Goal: Information Seeking & Learning: Check status

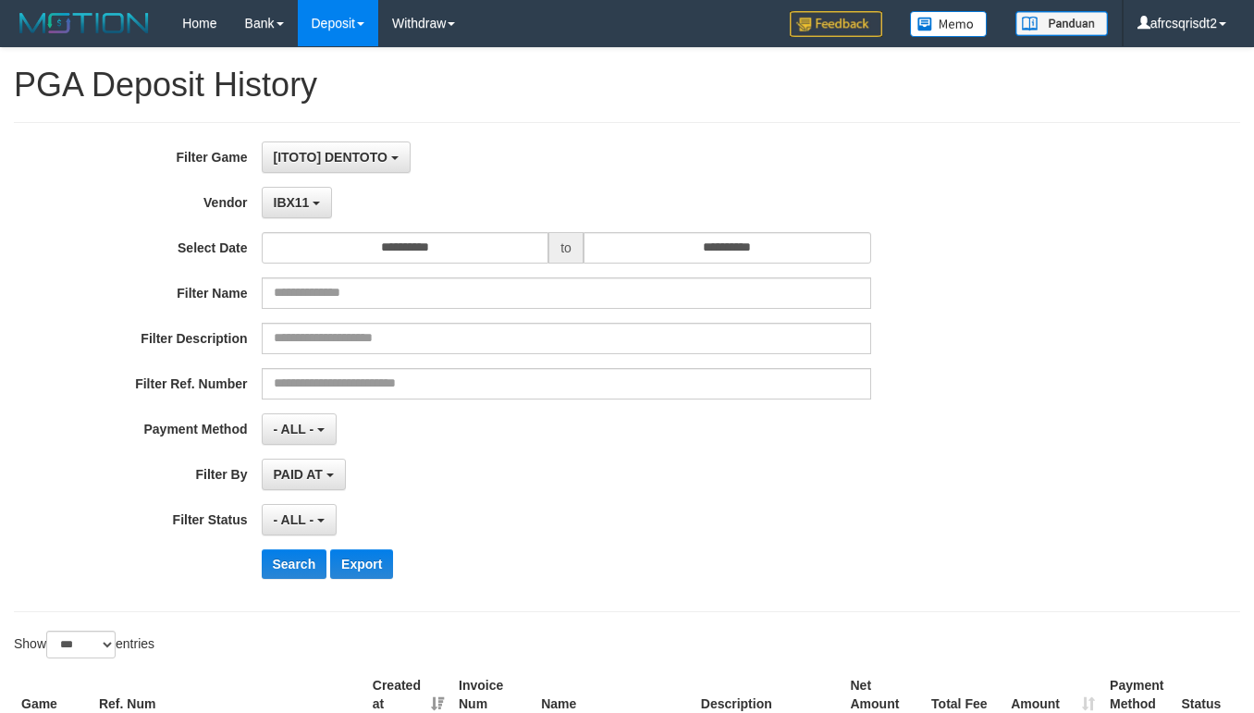
select select "**********"
select select "***"
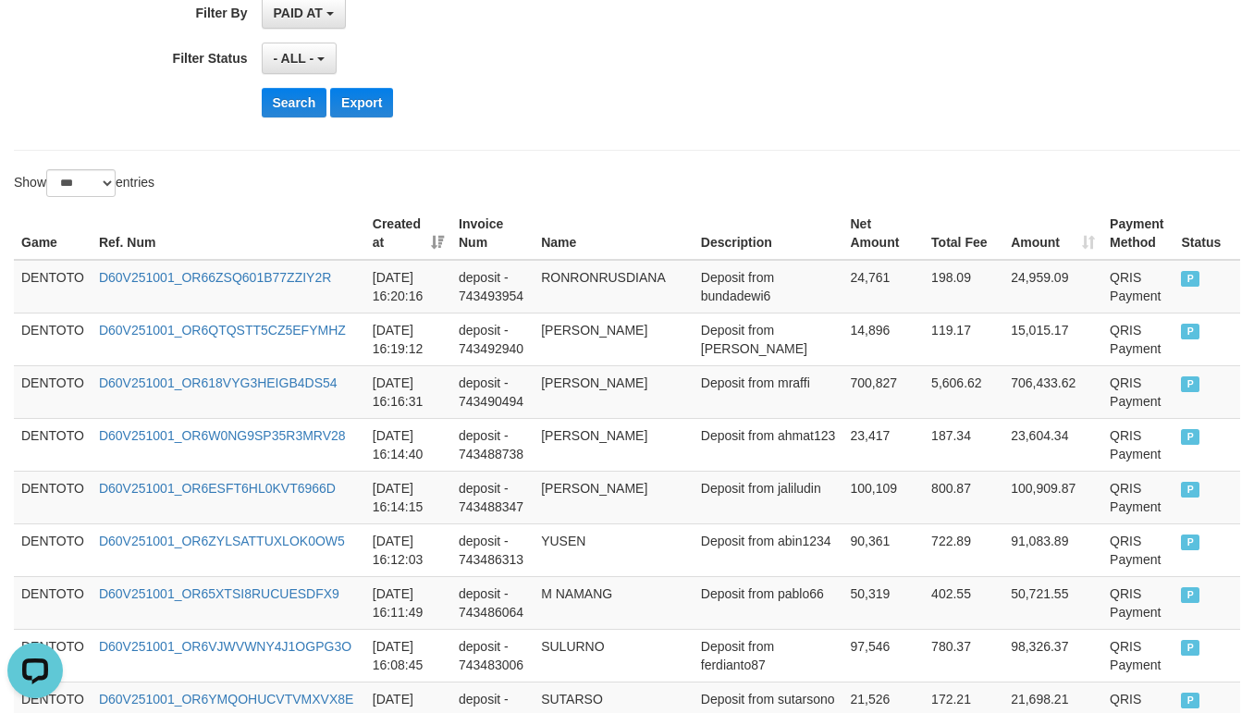
scroll to position [17, 0]
click at [294, 112] on button "Search" at bounding box center [295, 103] width 66 height 30
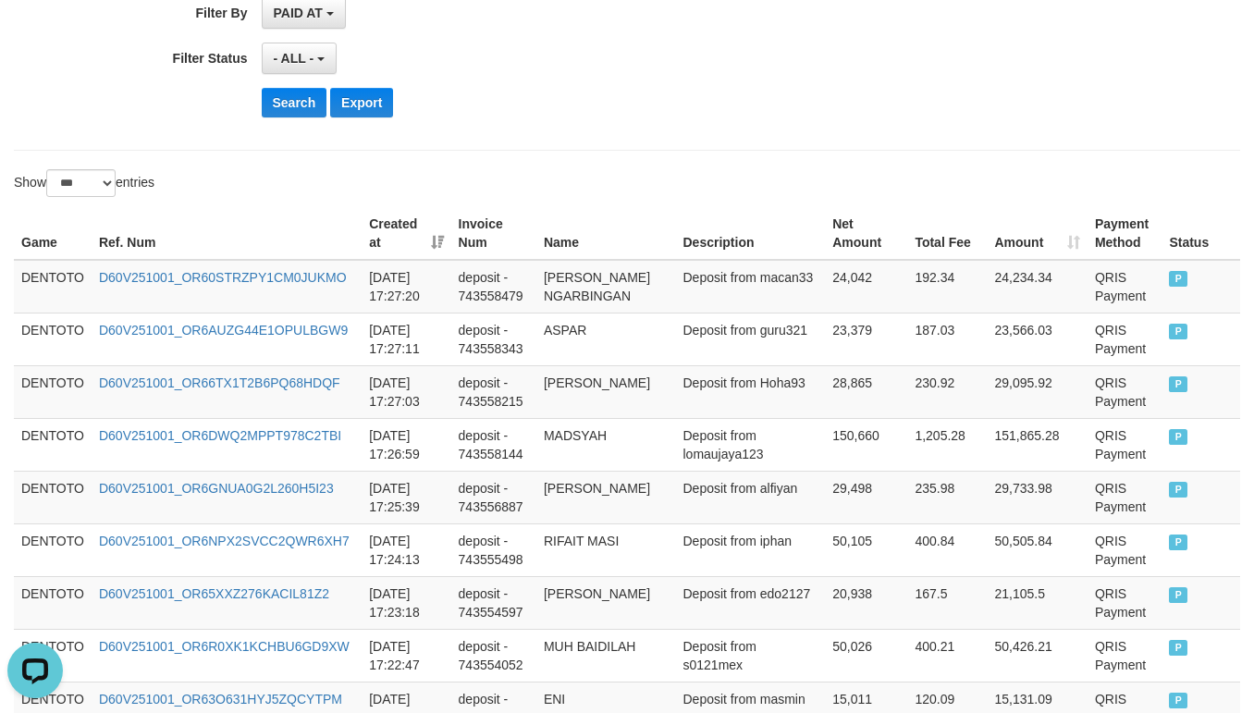
click at [616, 98] on div "Search Export" at bounding box center [654, 103] width 784 height 30
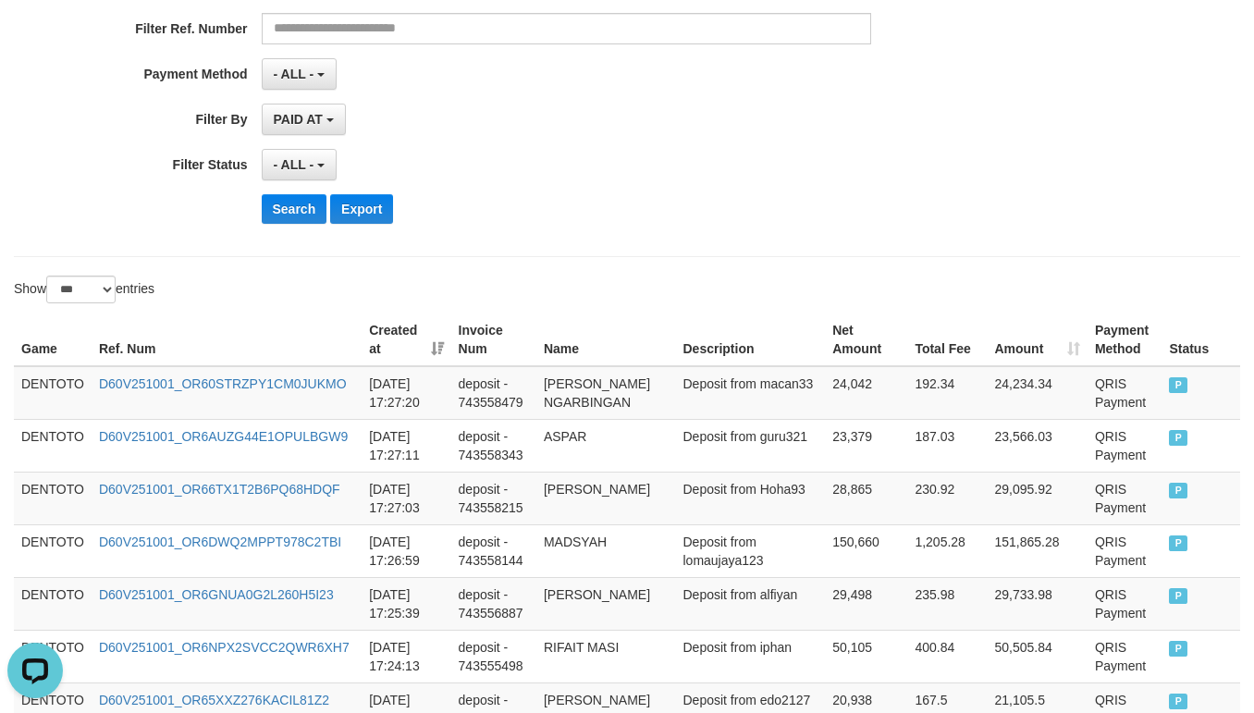
scroll to position [462, 0]
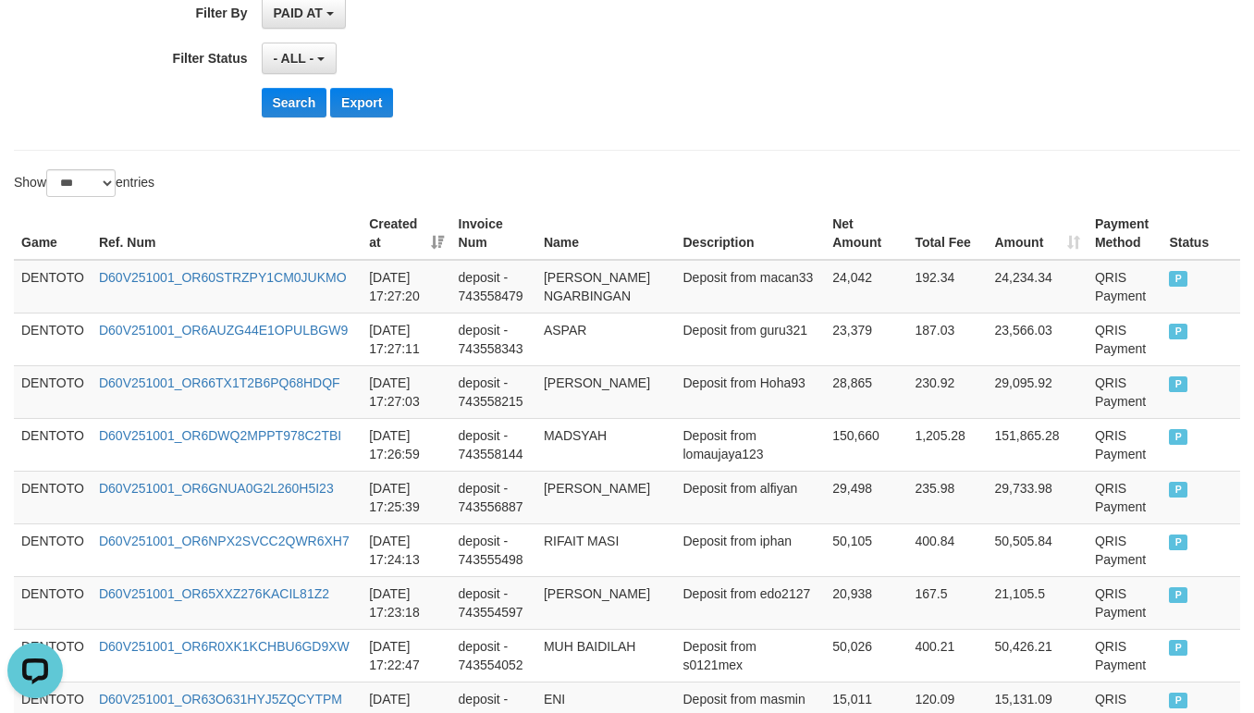
click at [633, 114] on div "Search Export" at bounding box center [654, 103] width 784 height 30
click at [36, 297] on td "DENTOTO" at bounding box center [53, 287] width 78 height 54
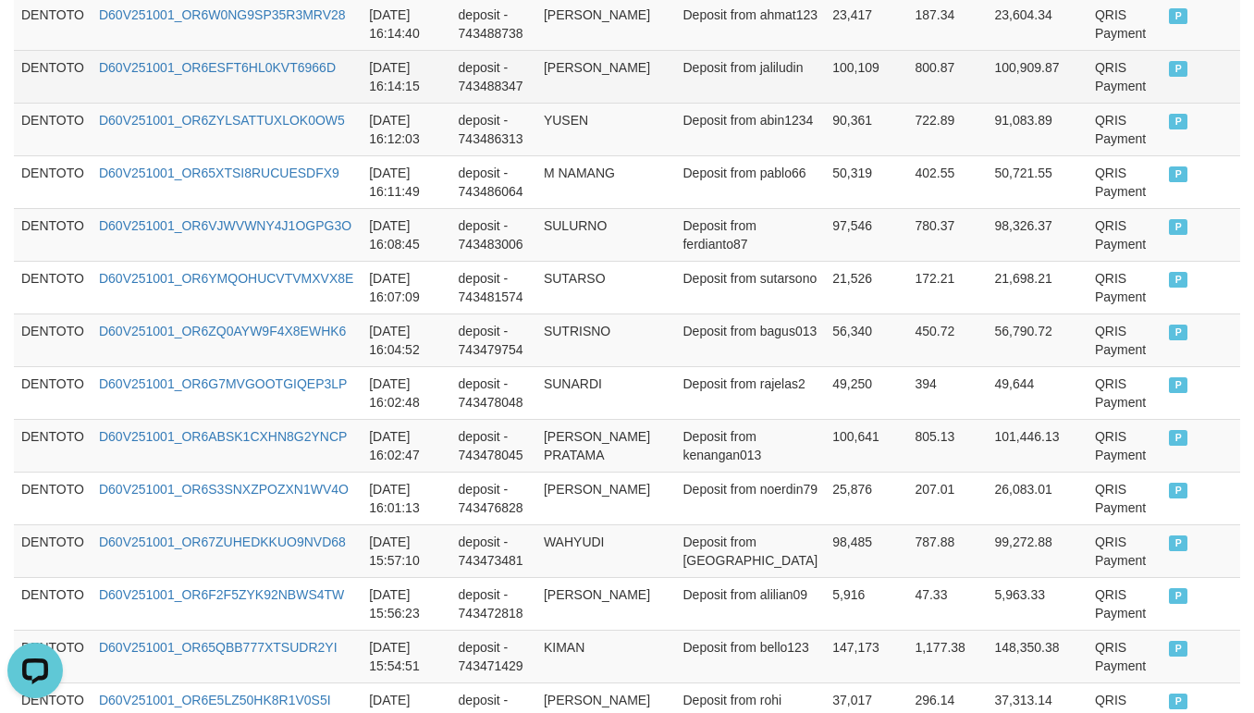
scroll to position [4624, 0]
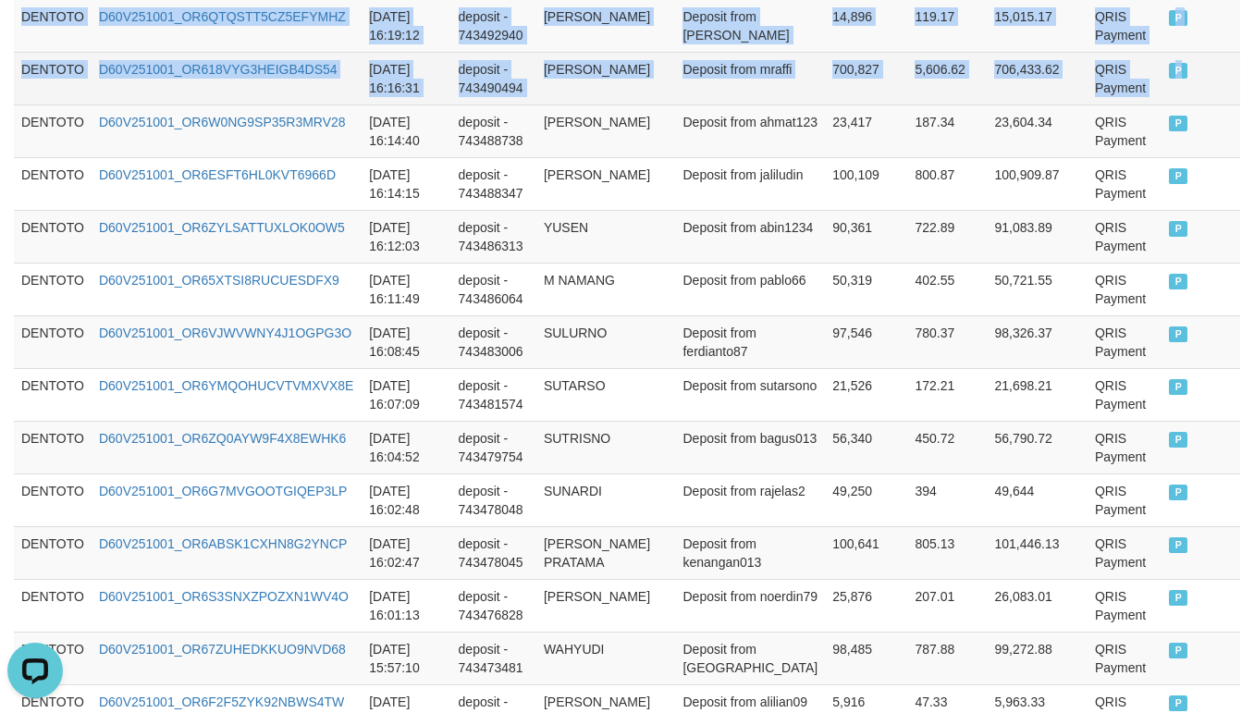
click at [1191, 105] on td "P" at bounding box center [1201, 78] width 79 height 53
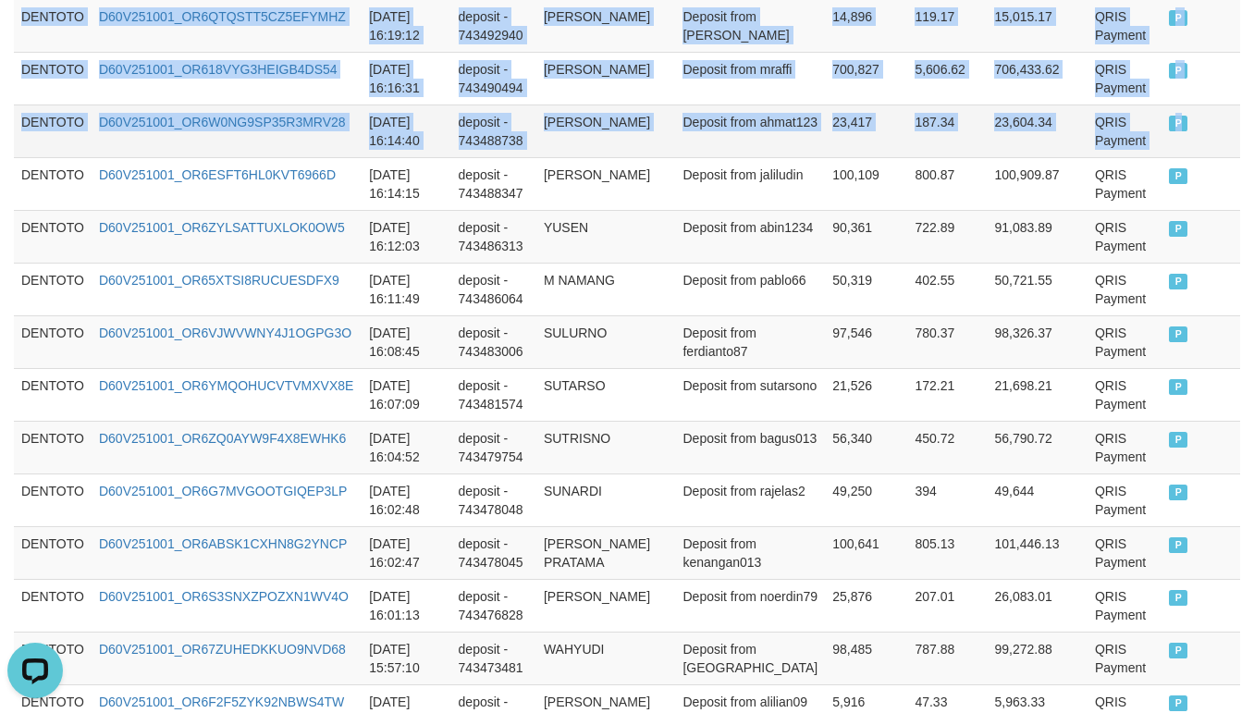
click at [1169, 131] on span "P" at bounding box center [1178, 124] width 18 height 16
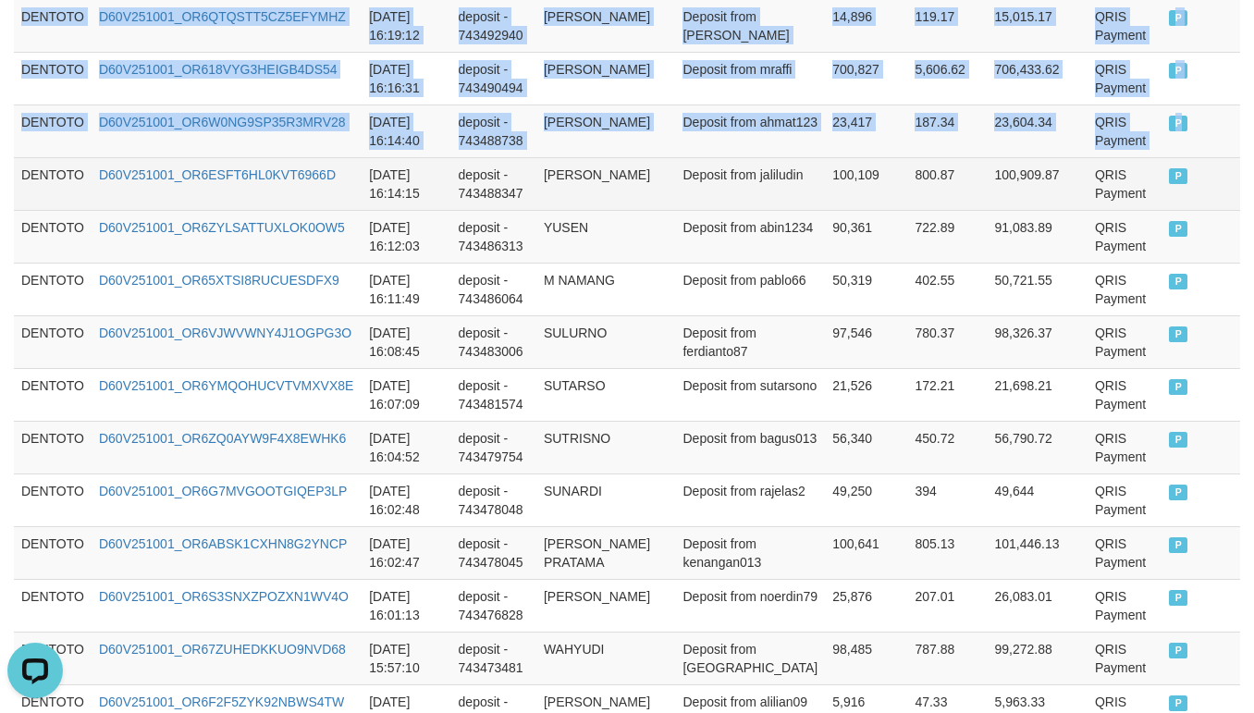
copy tbody "DENTOTO D60V251001_OR60STRZPY1CM0JUKMO [DATE] 17:27:20 deposit - 743558479 YOHA…"
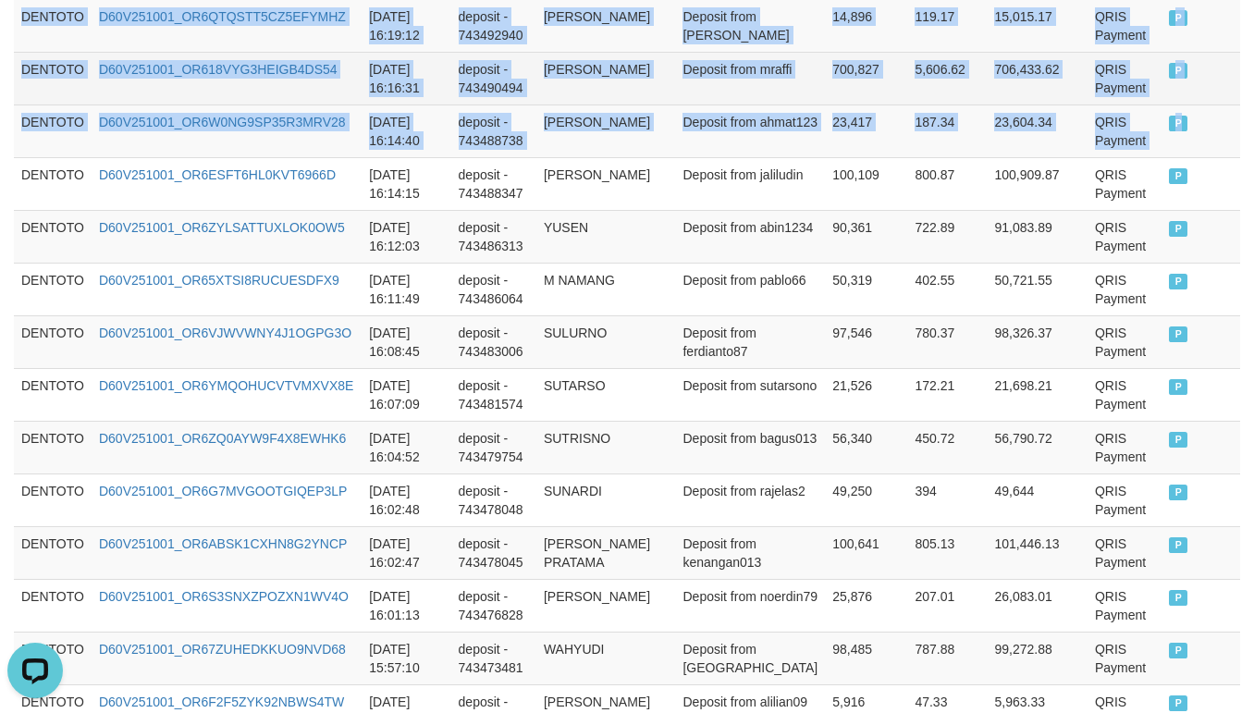
click at [563, 105] on td "[PERSON_NAME]" at bounding box center [606, 78] width 140 height 53
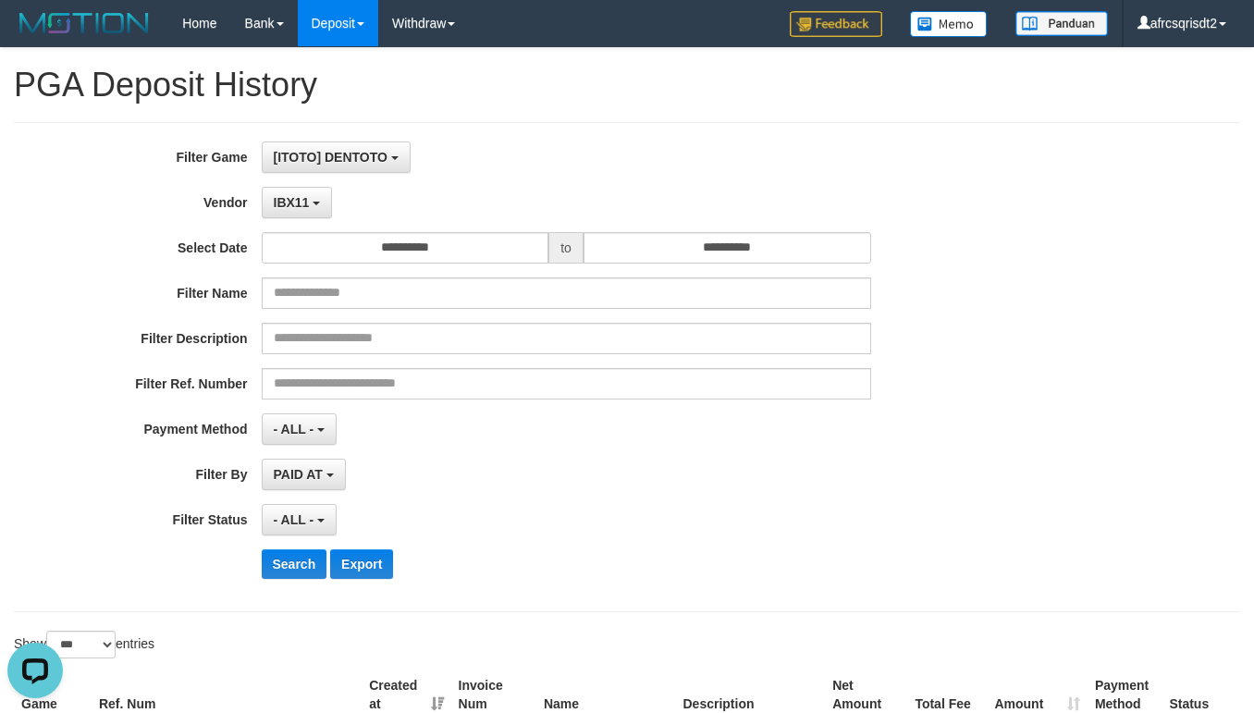
scroll to position [462, 0]
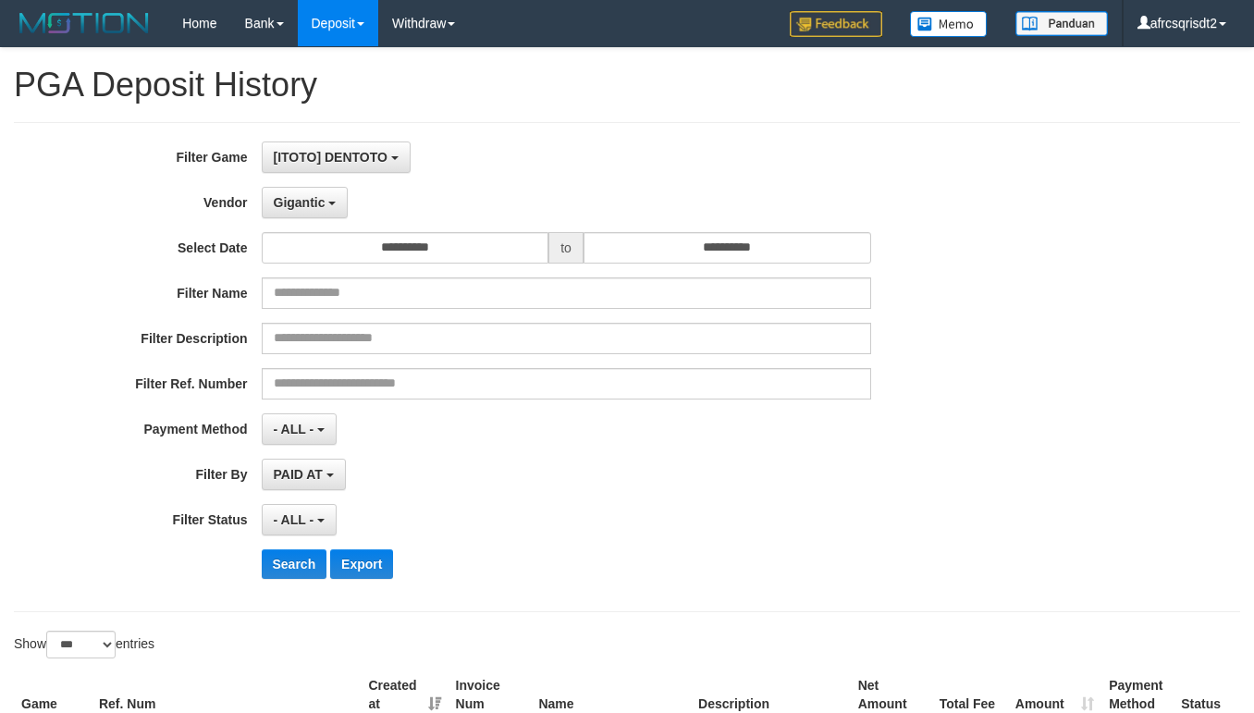
select select "**********"
select select "***"
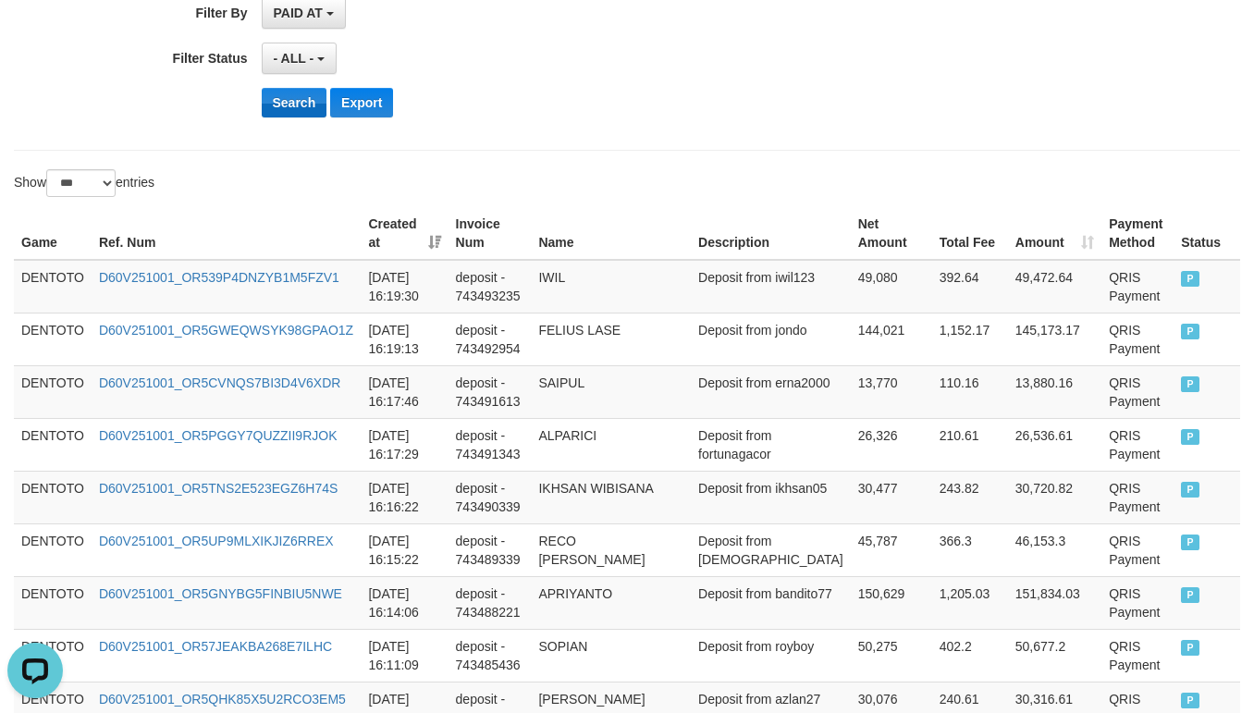
scroll to position [17, 0]
click at [281, 117] on button "Search" at bounding box center [295, 103] width 66 height 30
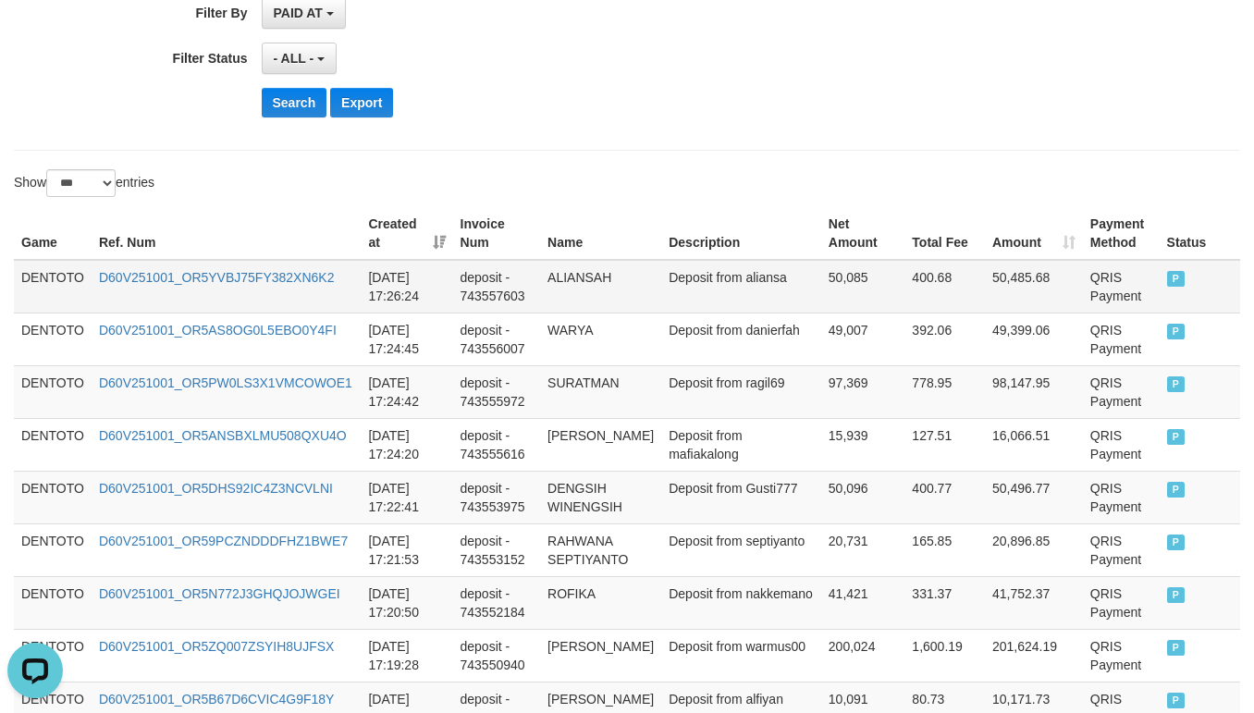
click at [39, 278] on td "DENTOTO" at bounding box center [53, 287] width 78 height 54
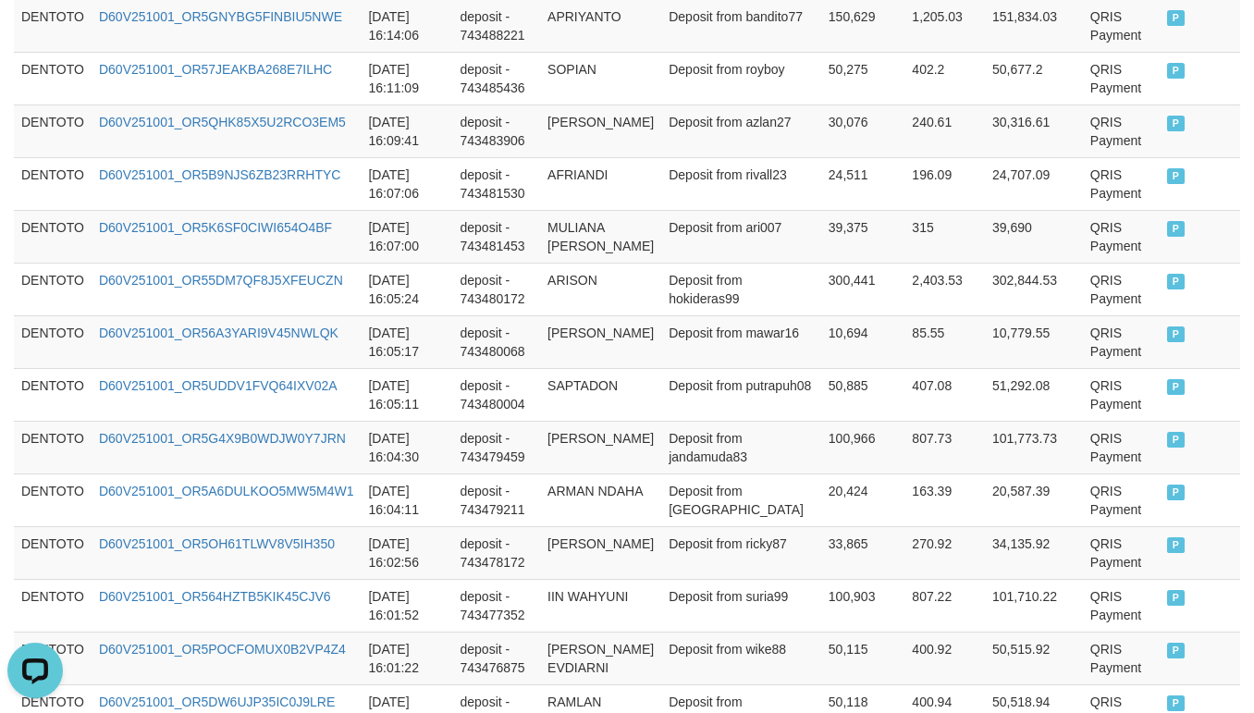
scroll to position [4624, 0]
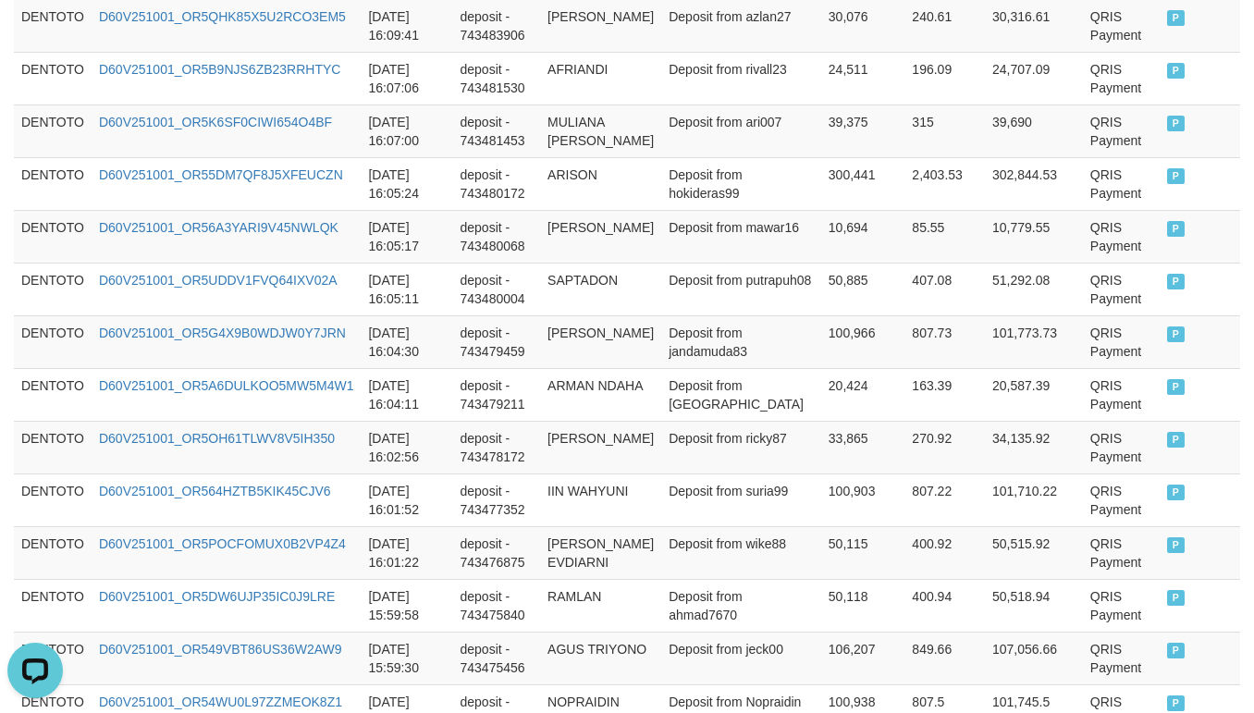
copy tbody "DENTOTO D60V251001_OR5YVBJ75FY382XN6K2 2025-10-01 17:26:24 deposit - 743557603 …"
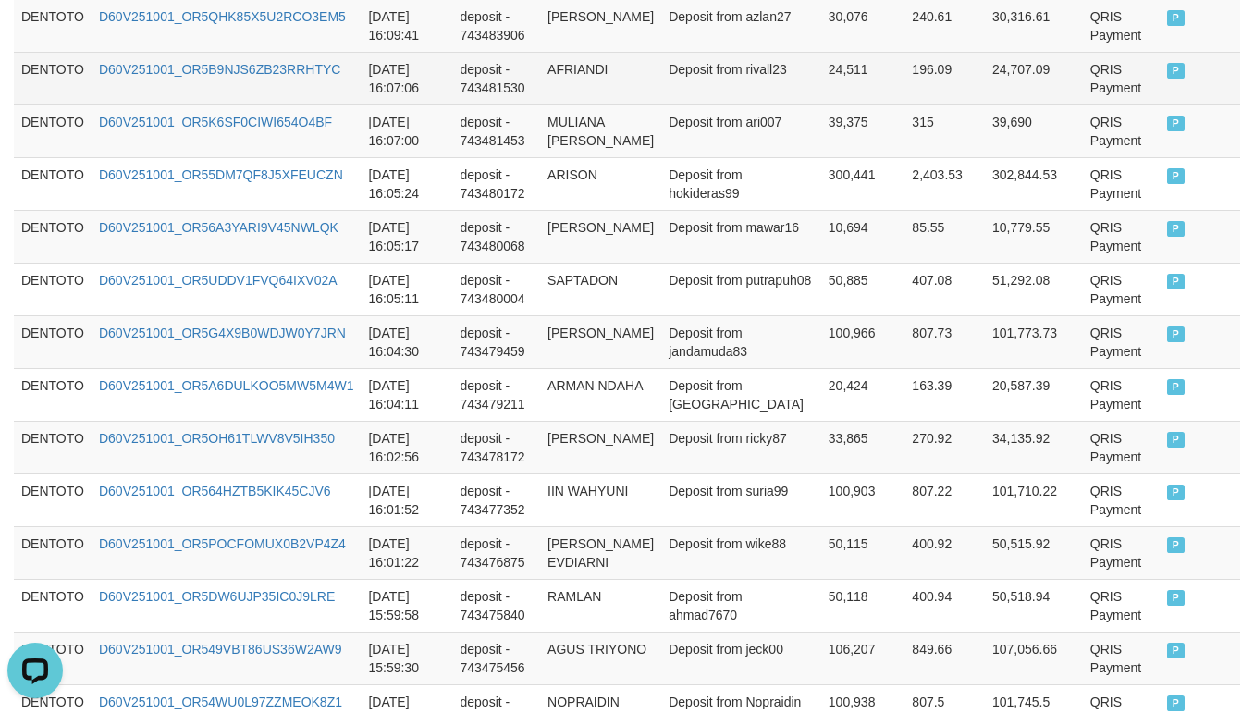
click at [522, 105] on td "deposit - 743481530" at bounding box center [497, 78] width 88 height 53
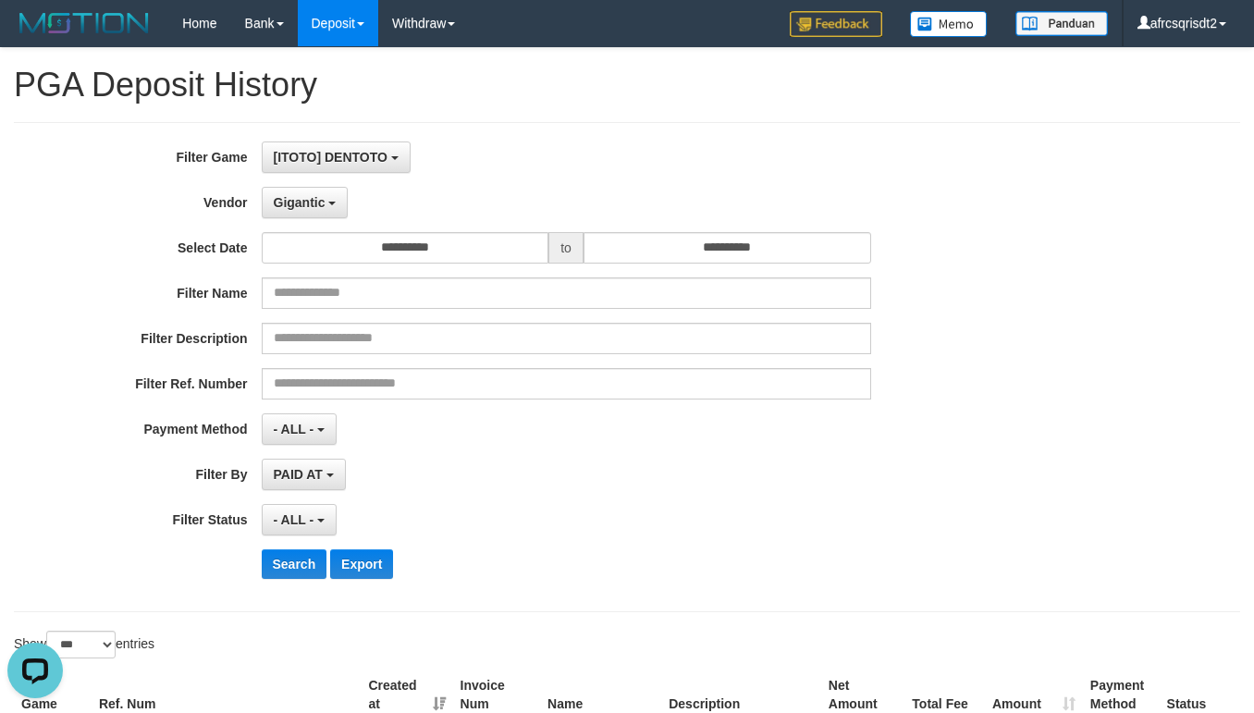
scroll to position [462, 0]
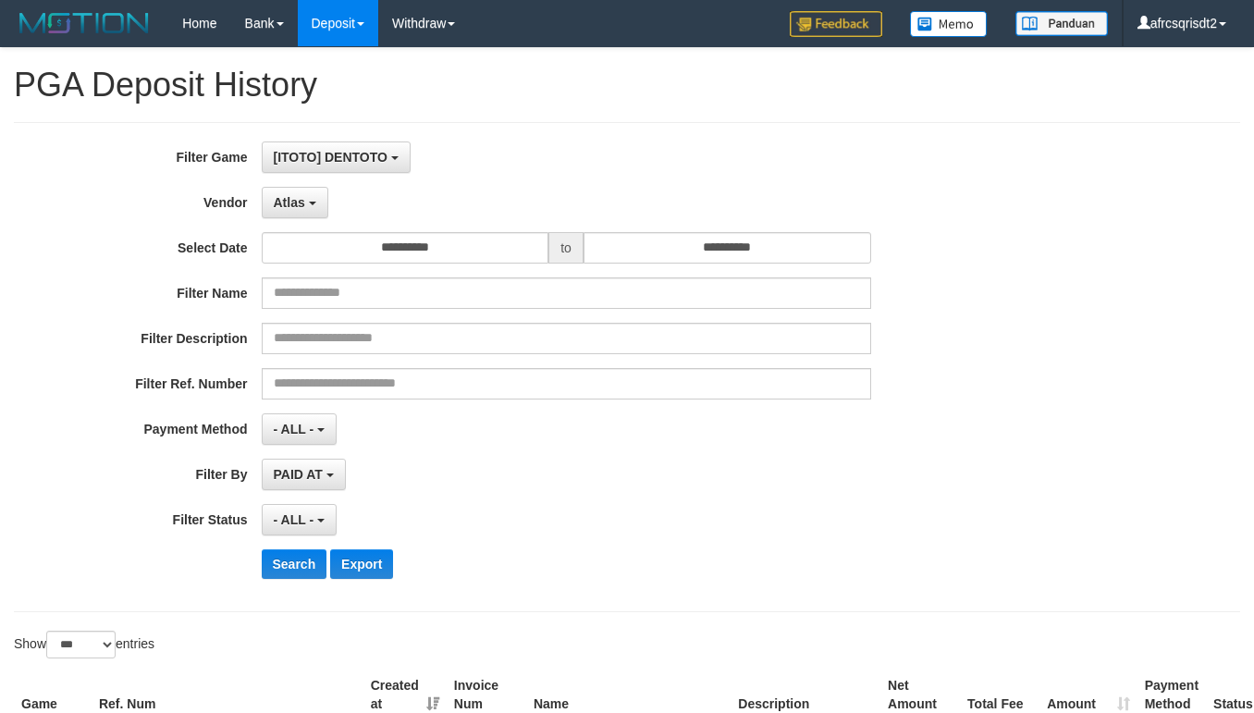
select select "**********"
select select "***"
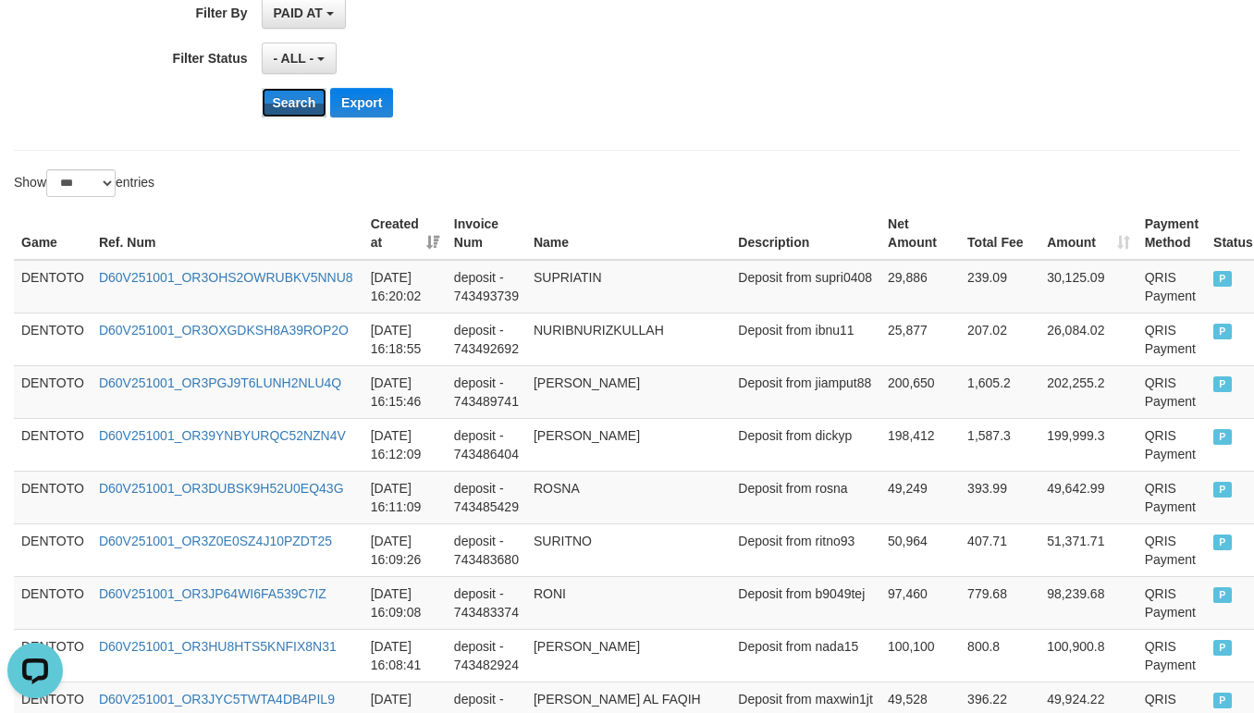
drag, startPoint x: 287, startPoint y: 117, endPoint x: 523, endPoint y: 134, distance: 236.5
click at [286, 117] on button "Search" at bounding box center [295, 103] width 66 height 30
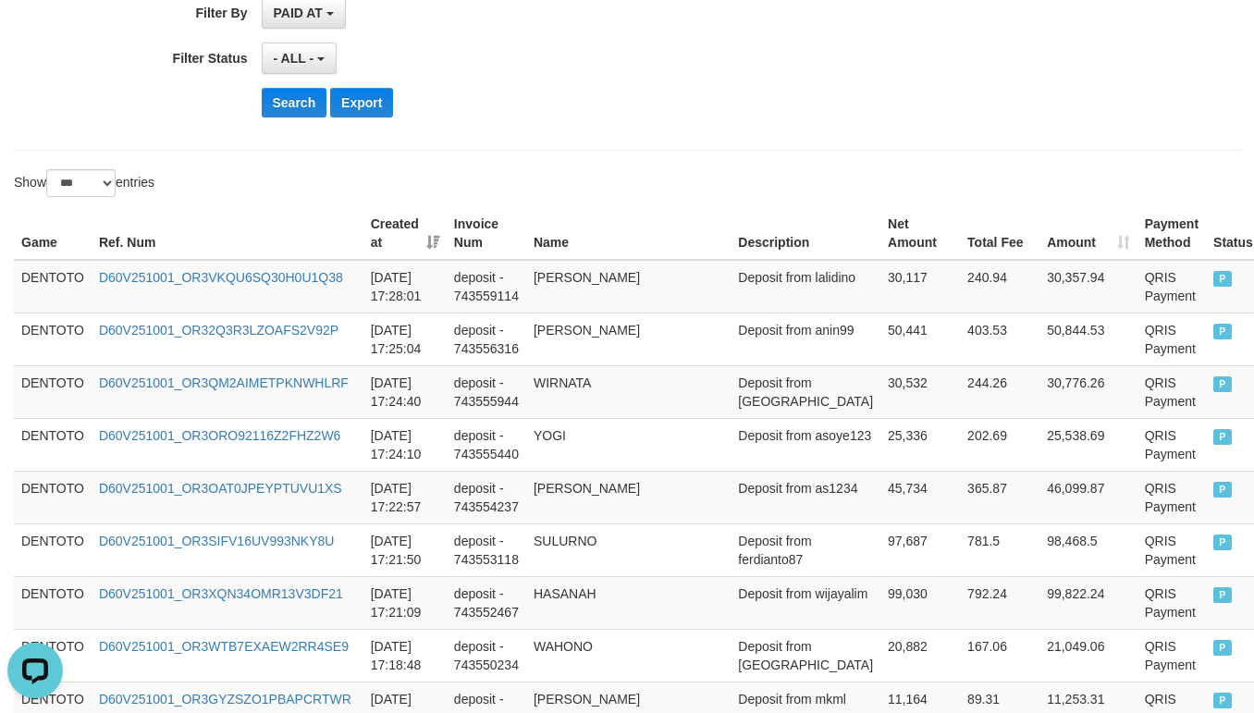
click at [660, 54] on div "- ALL - SELECT ALL - ALL - SELECT STATUS PENDING/UNPAID PAID CANCELED EXPIRED" at bounding box center [567, 58] width 610 height 31
click at [58, 280] on td "DENTOTO" at bounding box center [53, 287] width 78 height 54
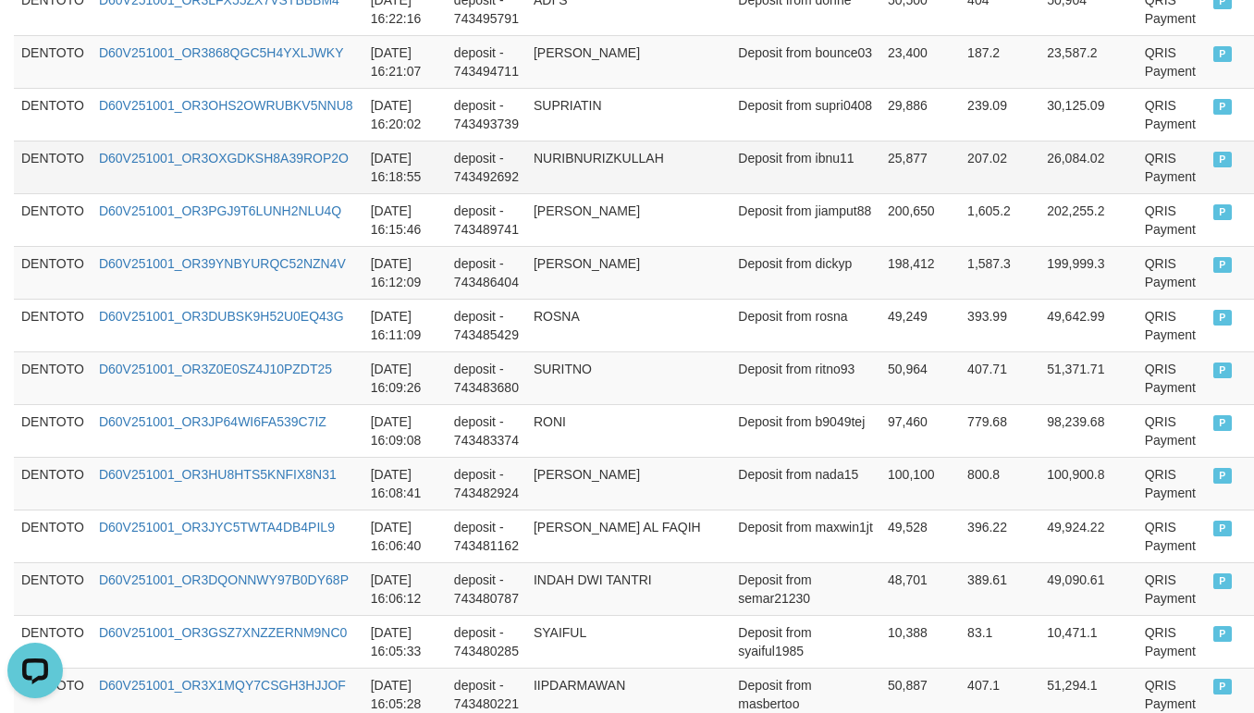
scroll to position [3236, 0]
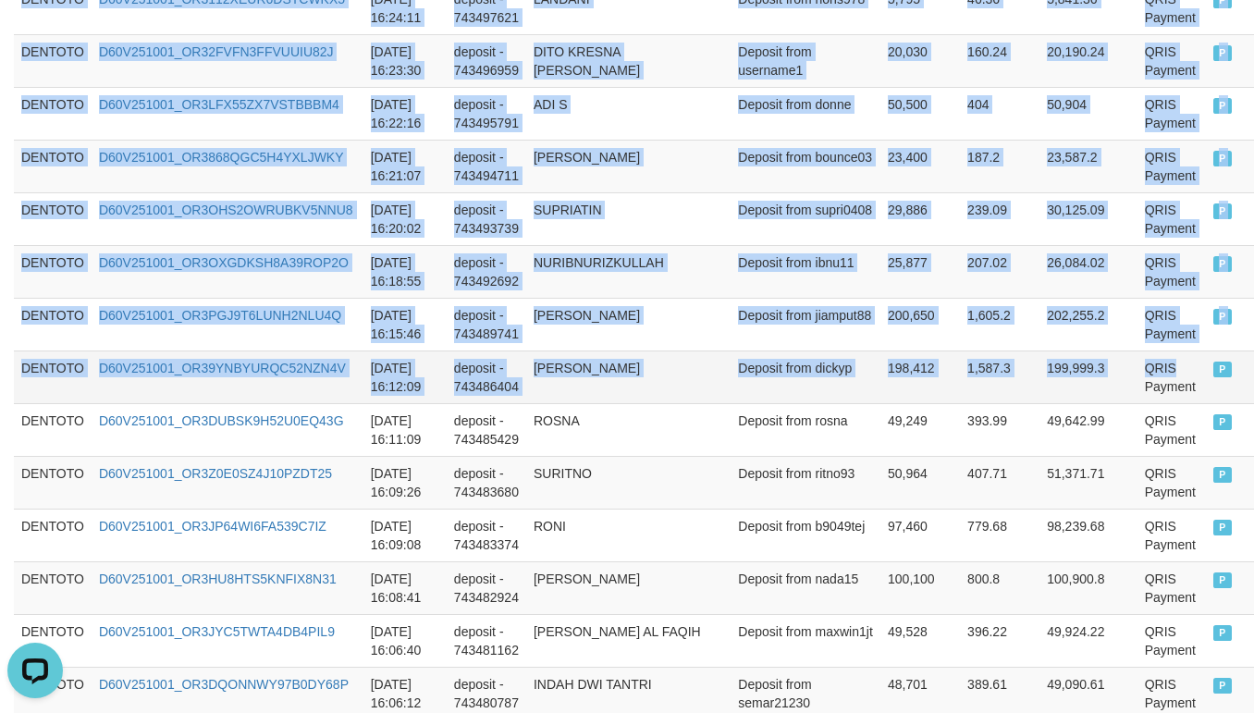
click at [1152, 373] on td "QRIS Payment" at bounding box center [1172, 377] width 68 height 53
click at [1207, 386] on td "P" at bounding box center [1233, 377] width 55 height 53
copy tbody "DENTOTO D60V251001_OR3VKQU6SQ30H0U1Q38 2025-10-01 17:28:01 deposit - 743559114 …"
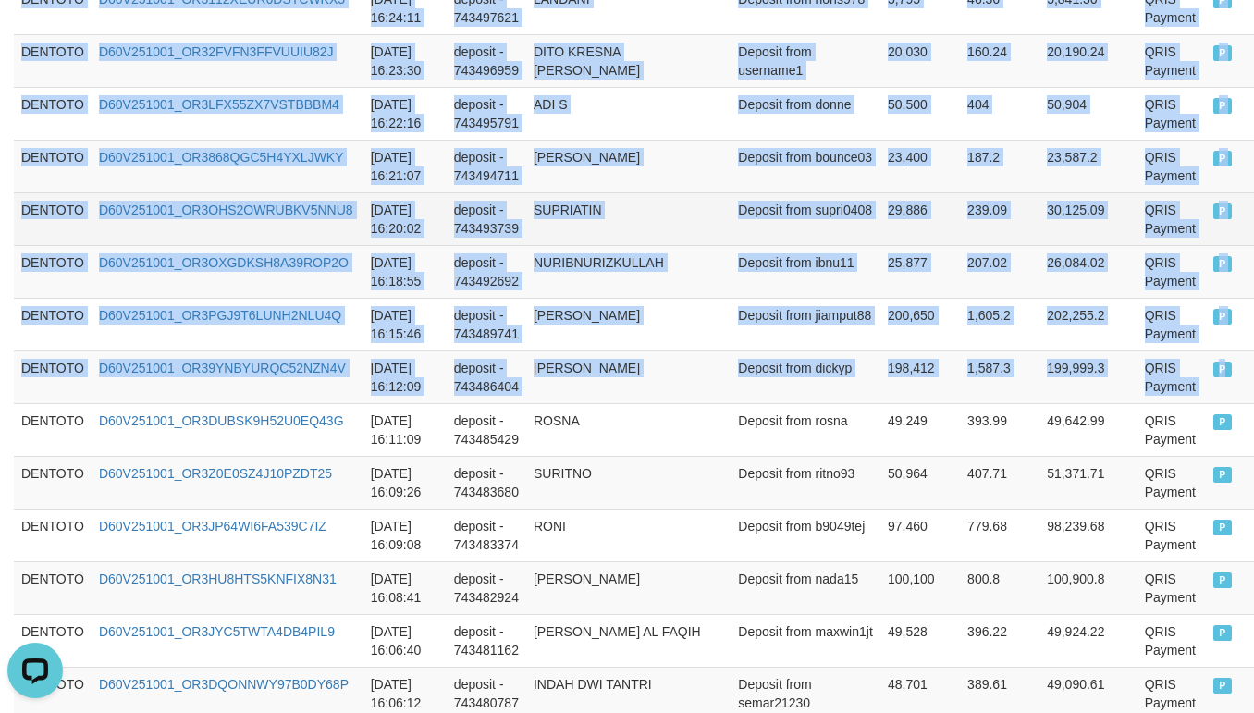
click at [505, 198] on td "deposit - 743493739" at bounding box center [487, 218] width 80 height 53
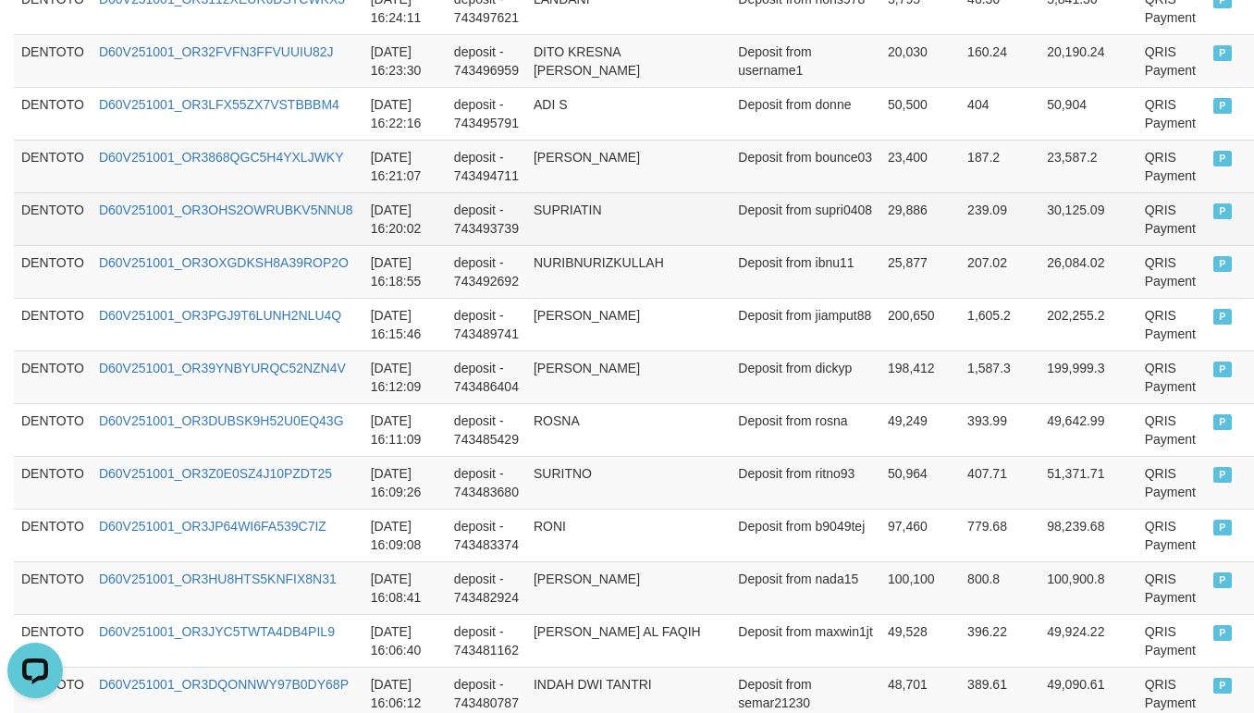
drag, startPoint x: 548, startPoint y: 241, endPoint x: 591, endPoint y: 237, distance: 43.7
click at [549, 241] on td "SUPRIATIN" at bounding box center [628, 218] width 204 height 53
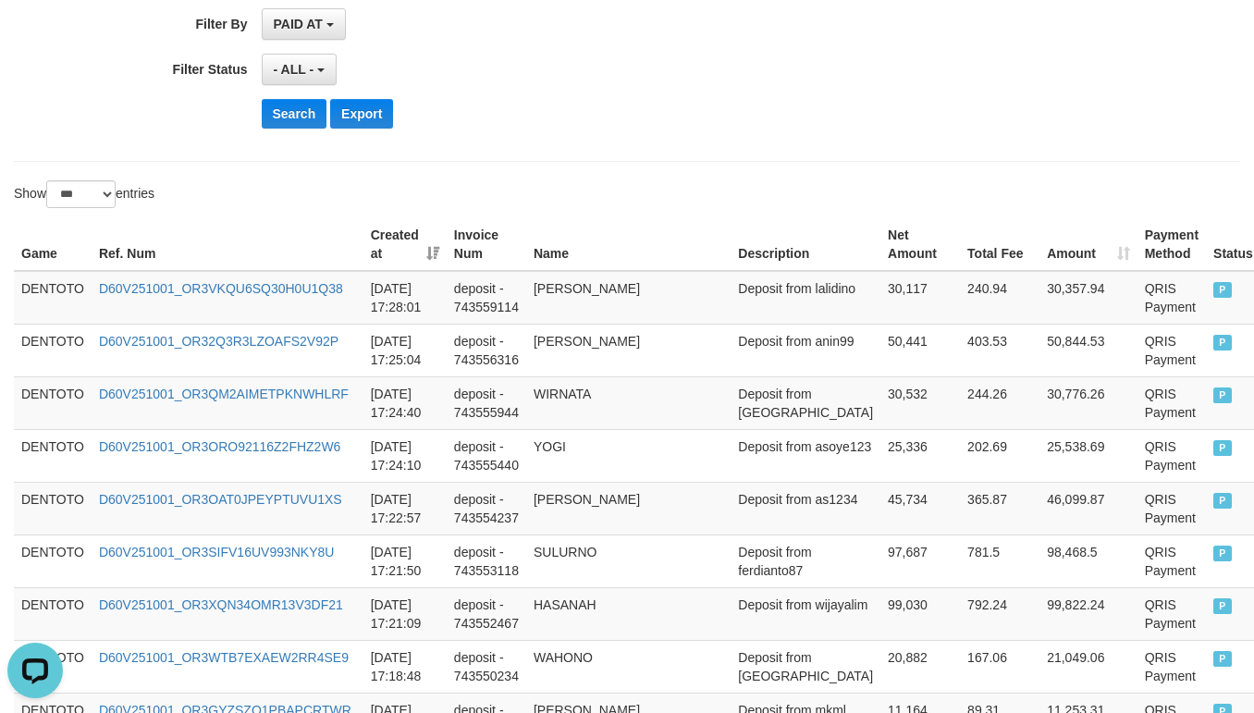
scroll to position [462, 0]
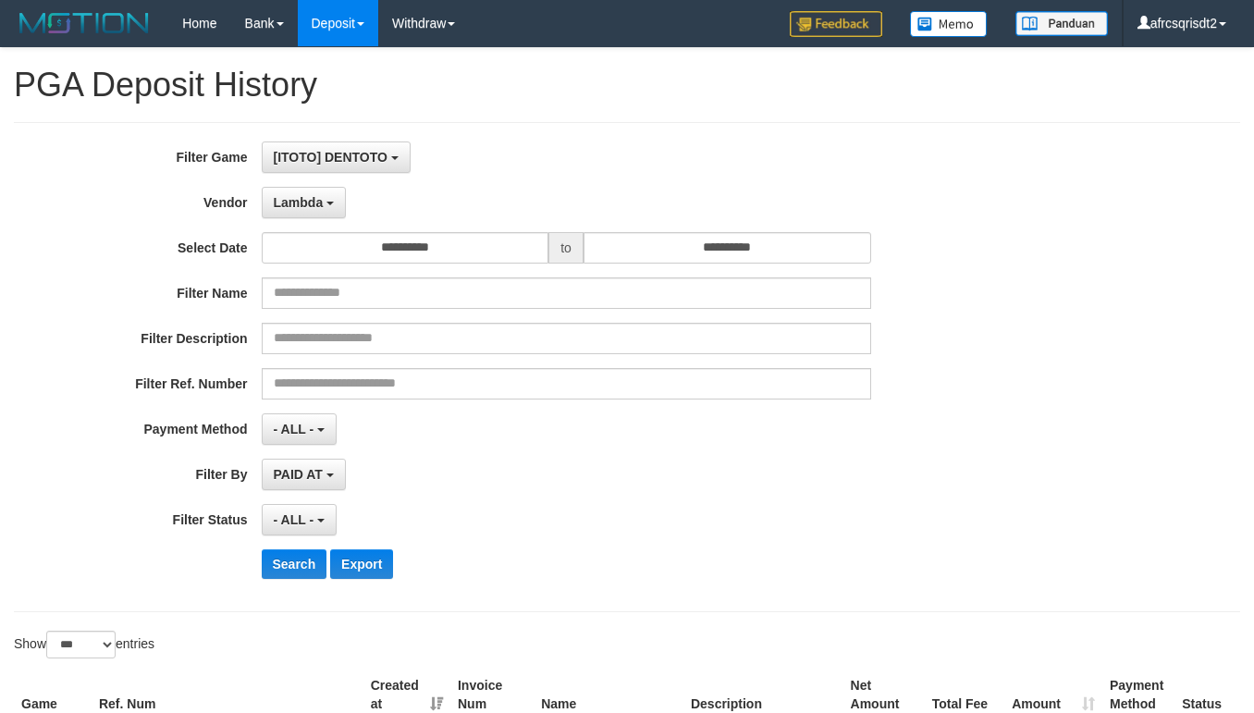
select select "**********"
select select "***"
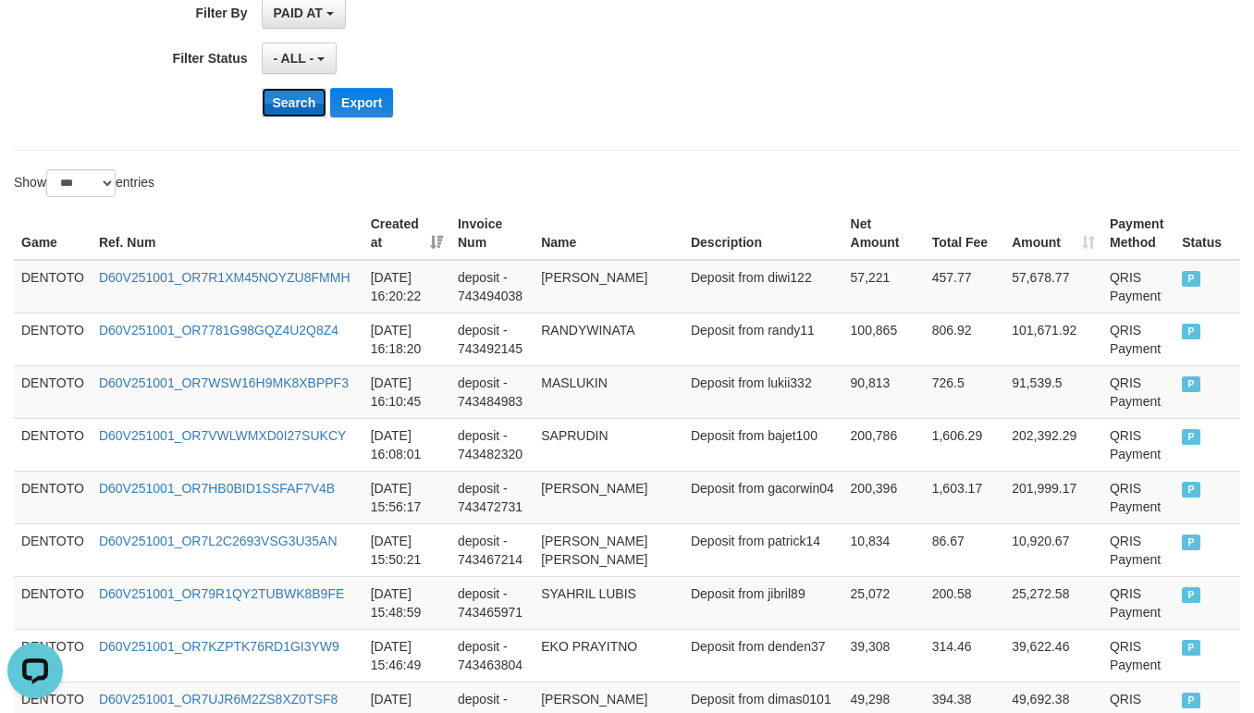
scroll to position [17, 0]
click at [281, 103] on button "Search" at bounding box center [295, 103] width 66 height 30
click at [574, 92] on div "Search Export" at bounding box center [654, 103] width 784 height 30
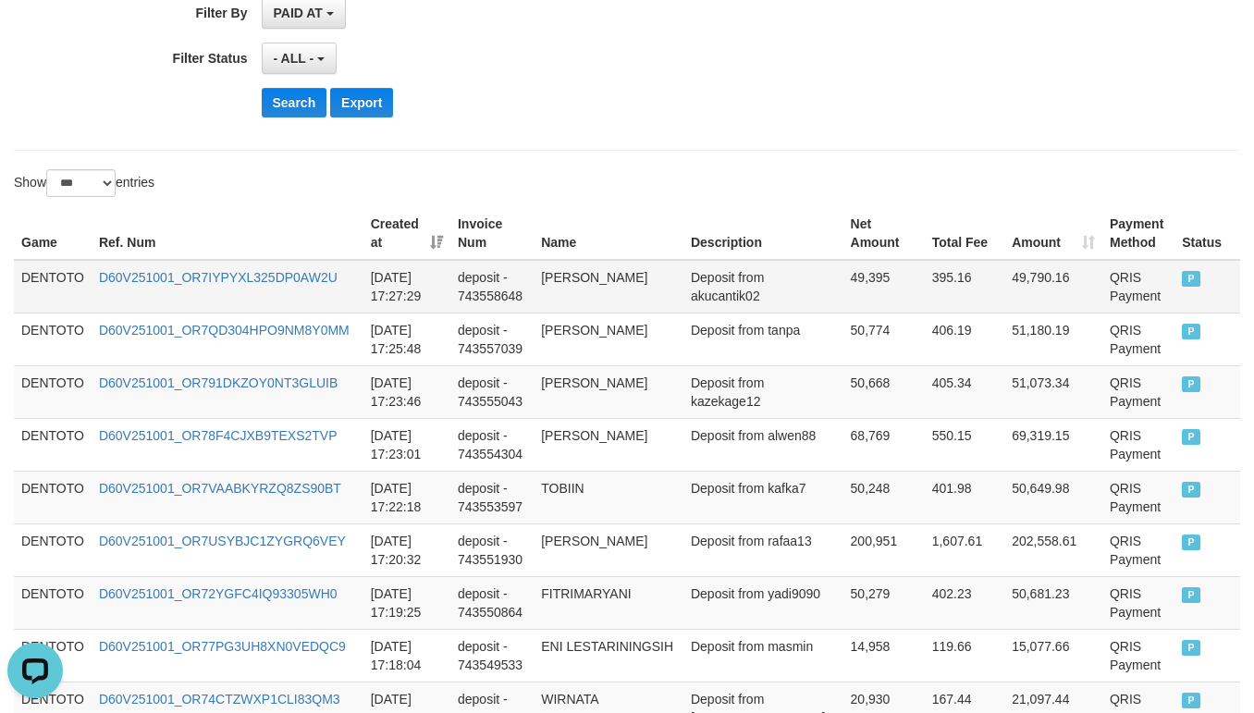
click at [65, 272] on td "DENTOTO" at bounding box center [53, 287] width 78 height 54
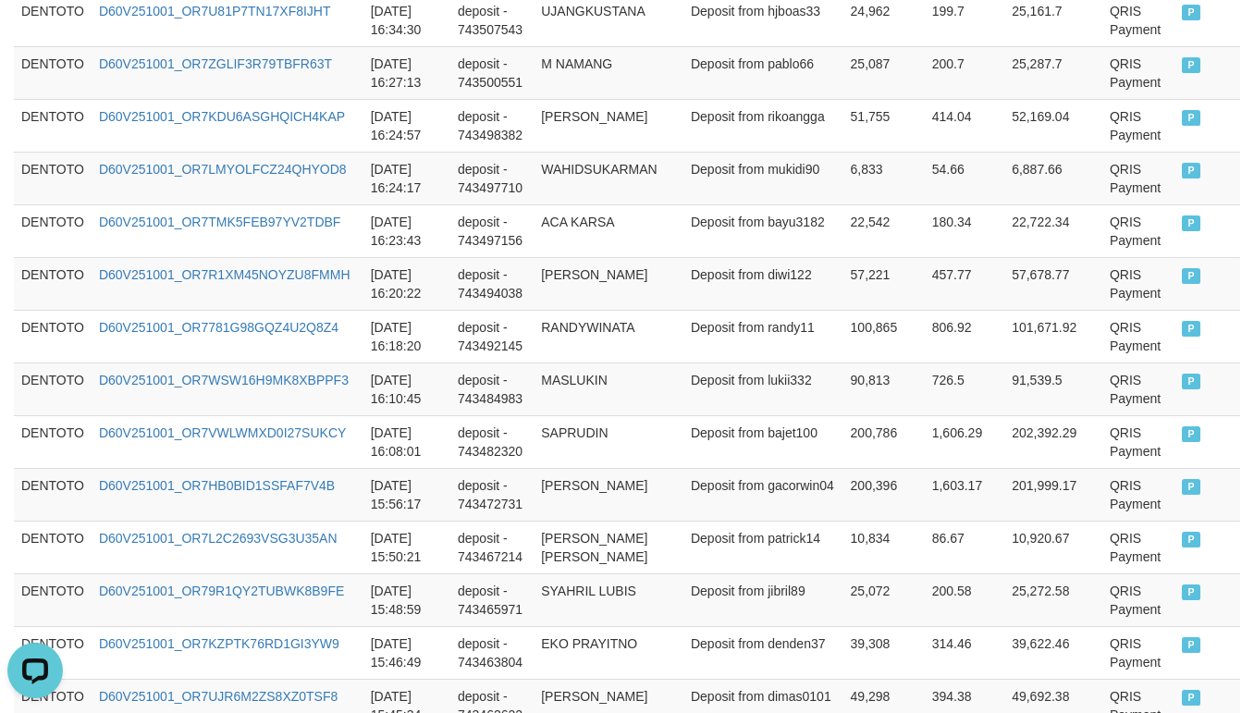
scroll to position [2312, 0]
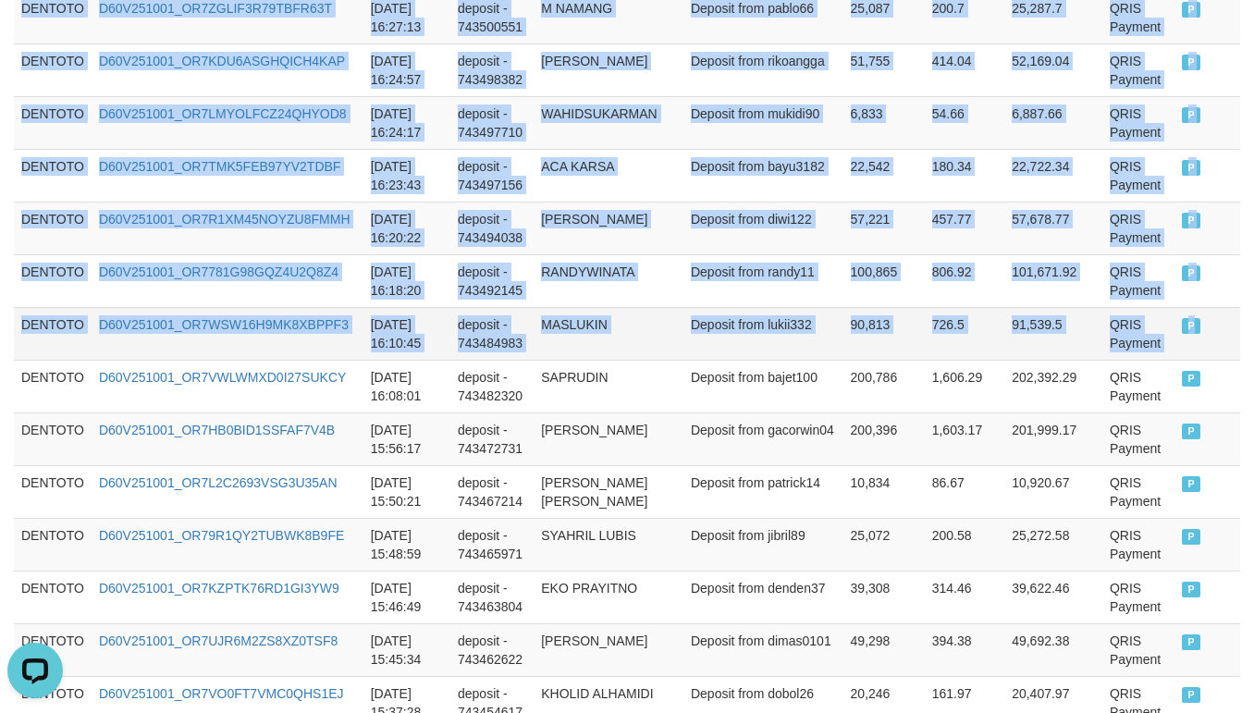
click at [1186, 348] on td "P" at bounding box center [1208, 333] width 66 height 53
copy tbody "DENTOTO D60V251001_OR7IYPYXL325DP0AW2U 2025-10-01 17:27:29 deposit - 743558648 …"
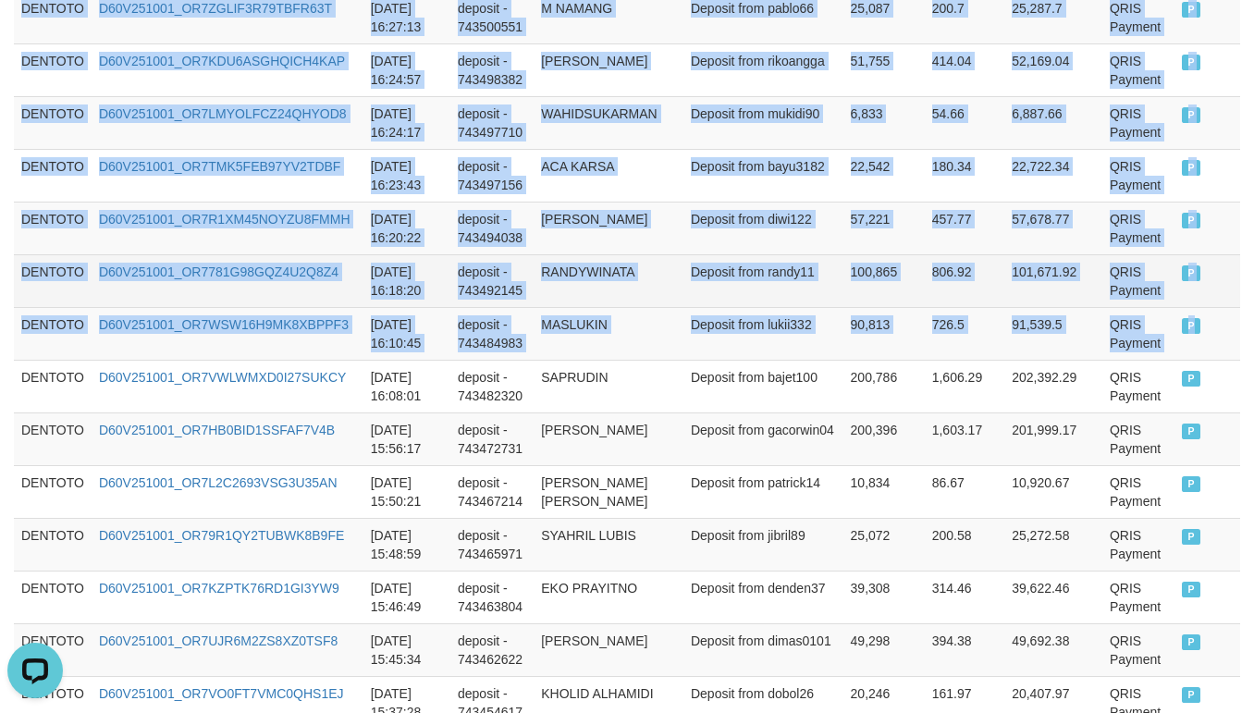
click at [608, 307] on td "RANDYWINATA" at bounding box center [609, 280] width 150 height 53
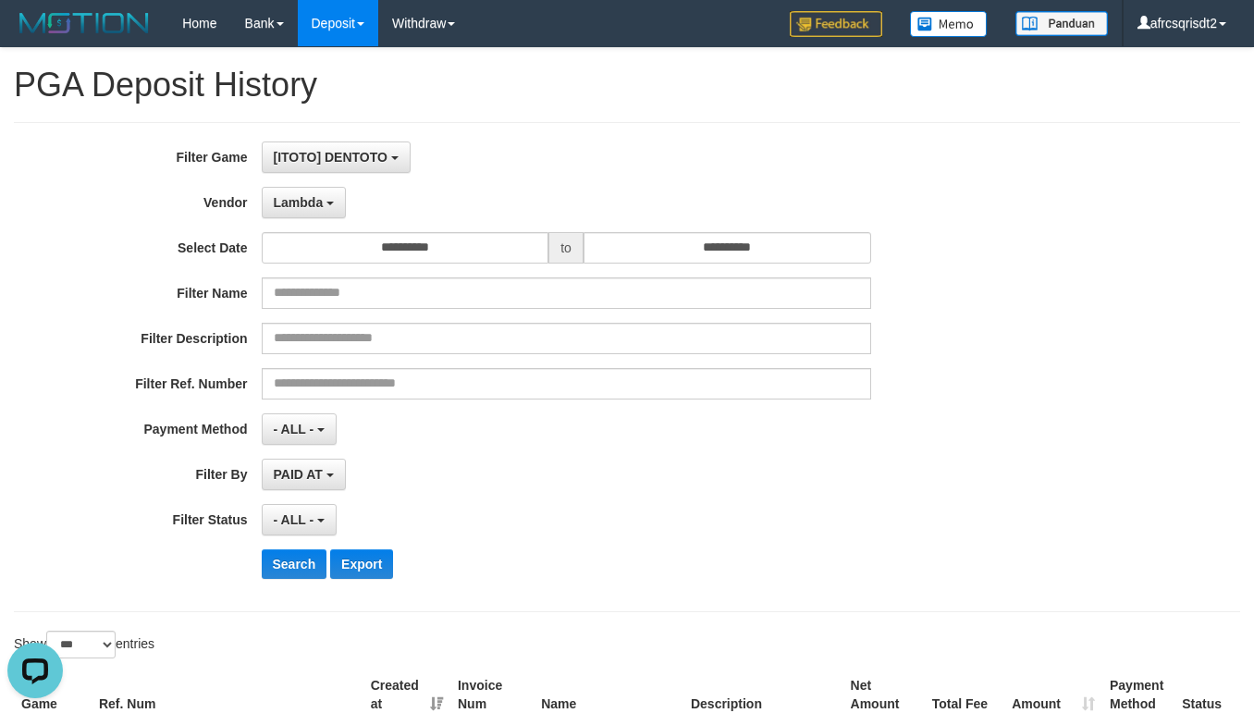
scroll to position [462, 0]
